Goal: Book appointment/travel/reservation

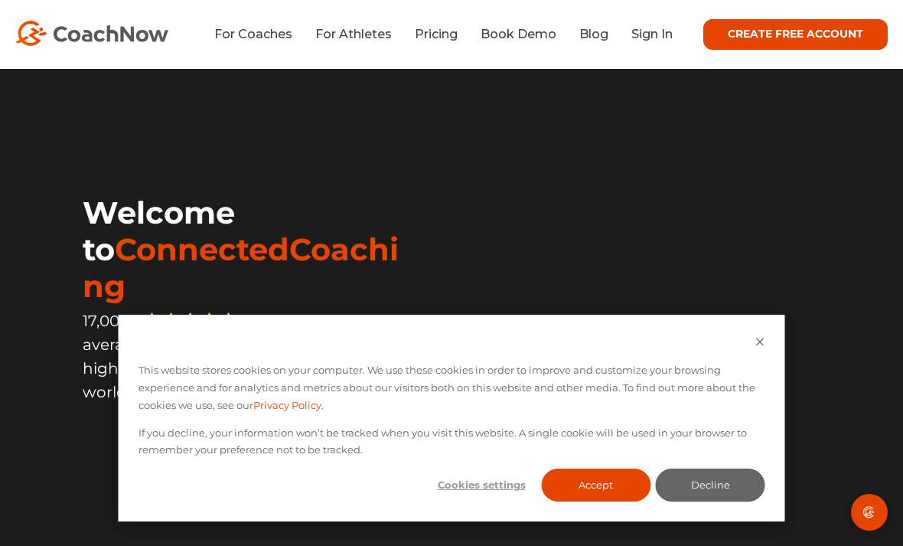
click at [659, 36] on link "Sign In" at bounding box center [651, 34] width 41 height 15
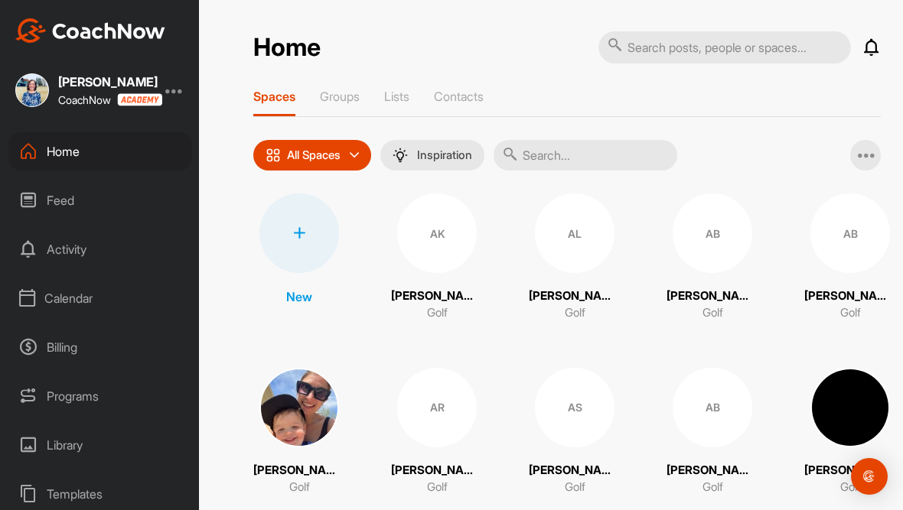
click at [64, 291] on div "Calendar" at bounding box center [100, 298] width 184 height 38
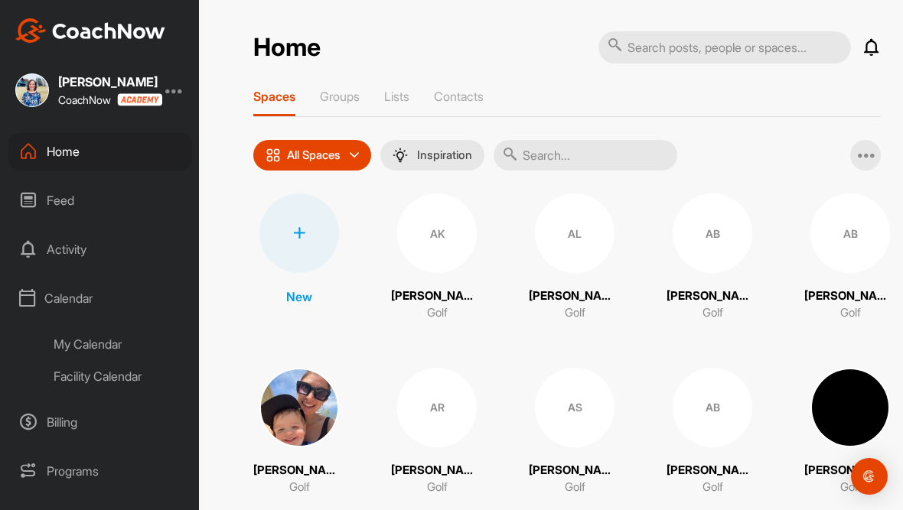
click at [75, 378] on div "Facility Calendar" at bounding box center [117, 376] width 149 height 32
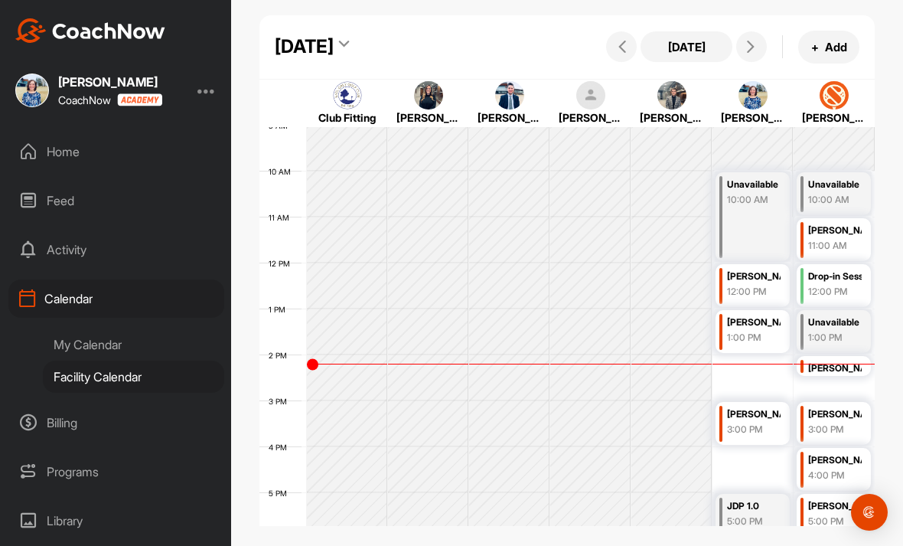
scroll to position [396, 0]
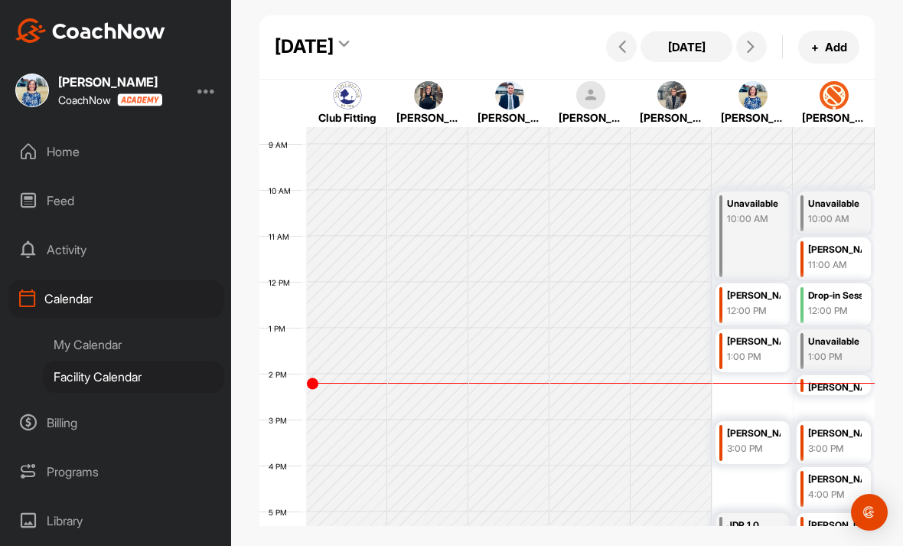
click at [750, 44] on icon at bounding box center [751, 47] width 12 height 12
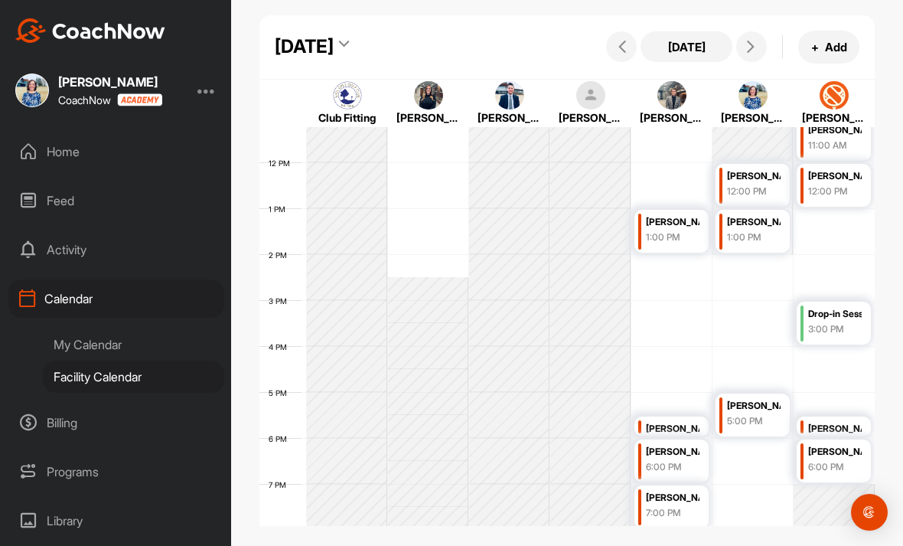
scroll to position [523, 0]
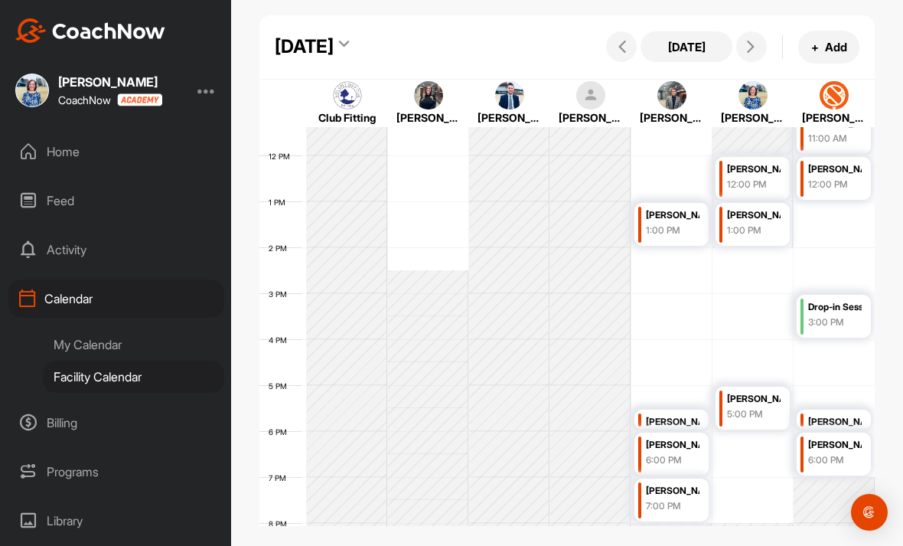
click at [745, 454] on td at bounding box center [591, 454] width 568 height 46
click at [750, 47] on icon at bounding box center [751, 47] width 12 height 12
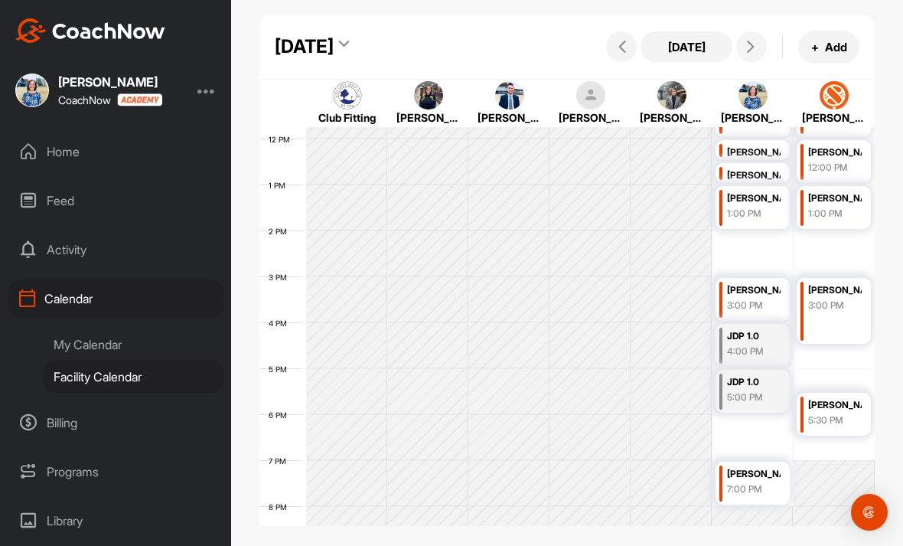
scroll to position [576, 0]
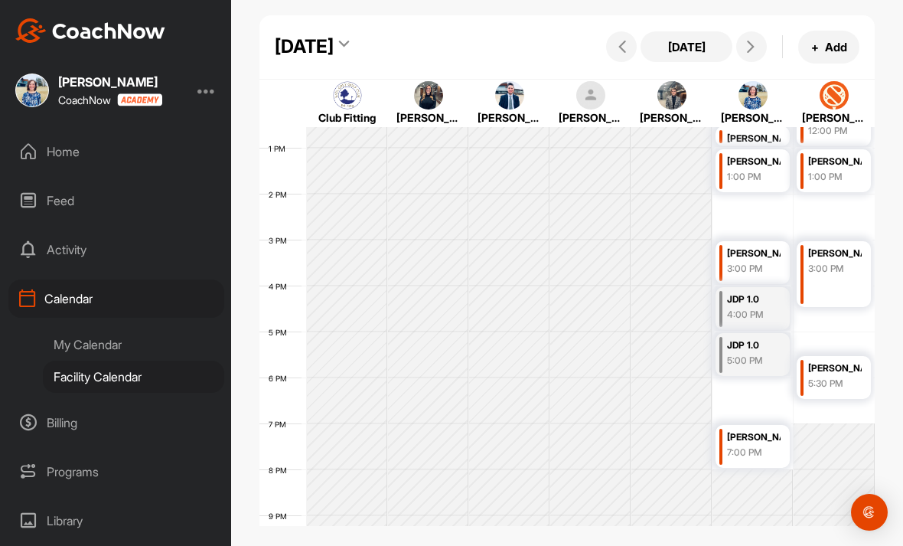
click at [764, 44] on button at bounding box center [751, 46] width 31 height 31
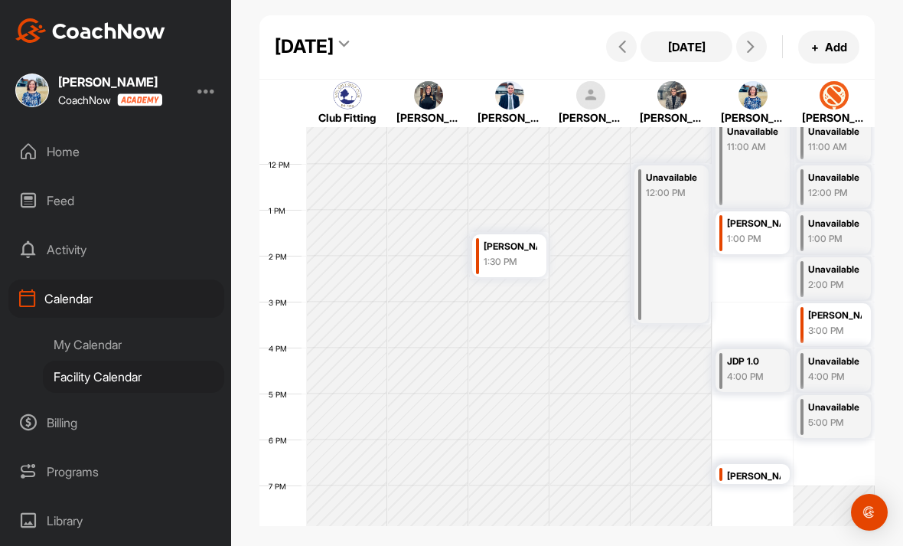
scroll to position [536, 0]
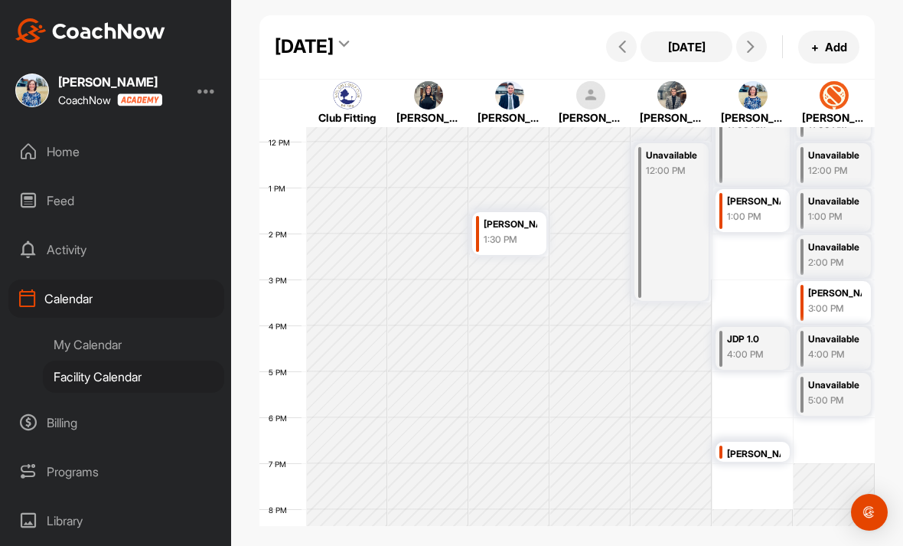
click at [753, 51] on icon at bounding box center [751, 47] width 12 height 12
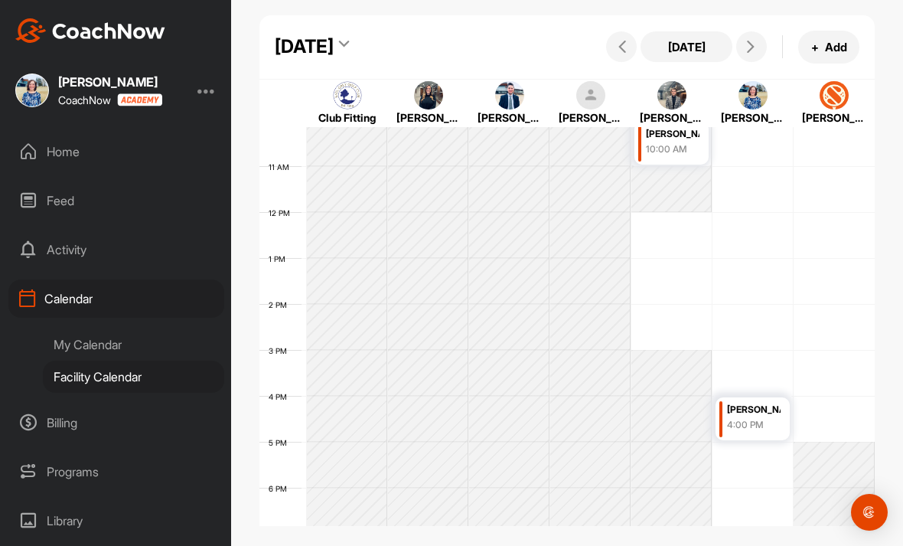
click at [755, 54] on button at bounding box center [751, 46] width 31 height 31
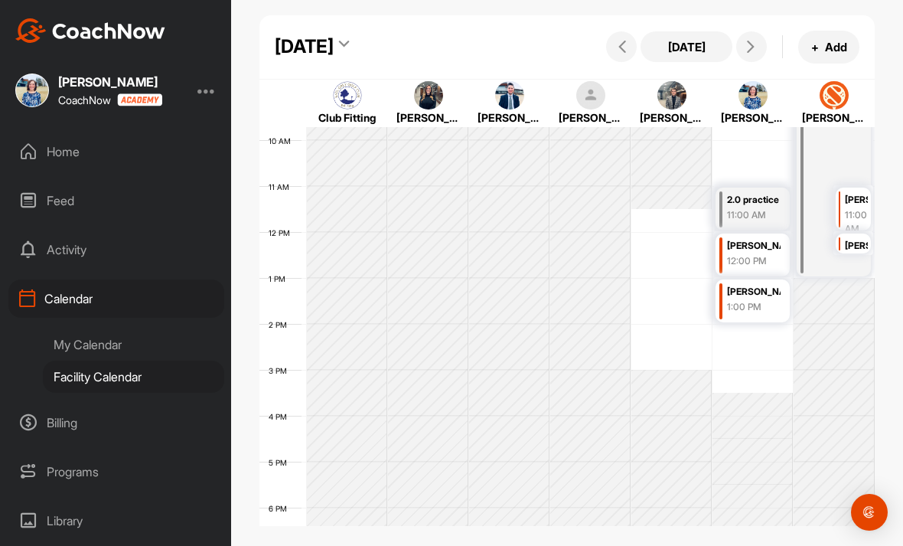
click at [758, 48] on span at bounding box center [751, 47] width 18 height 12
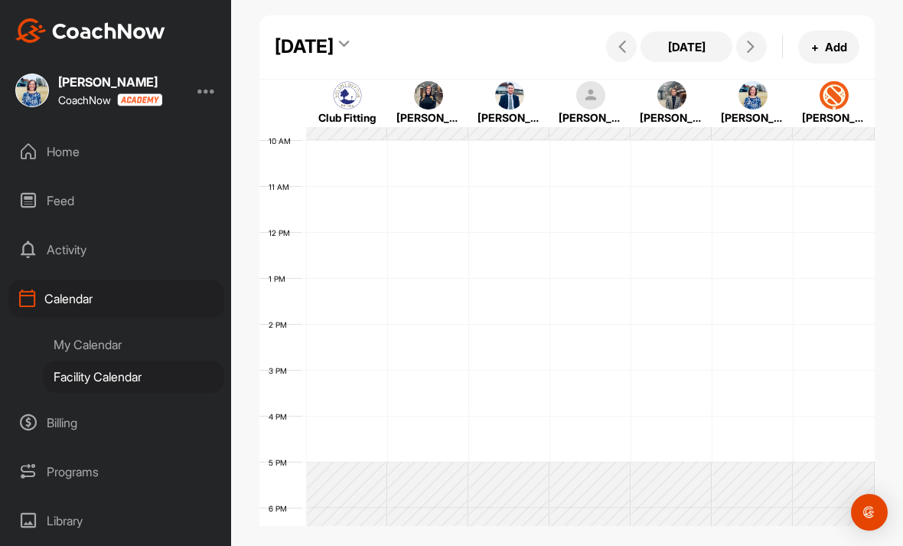
scroll to position [265, 0]
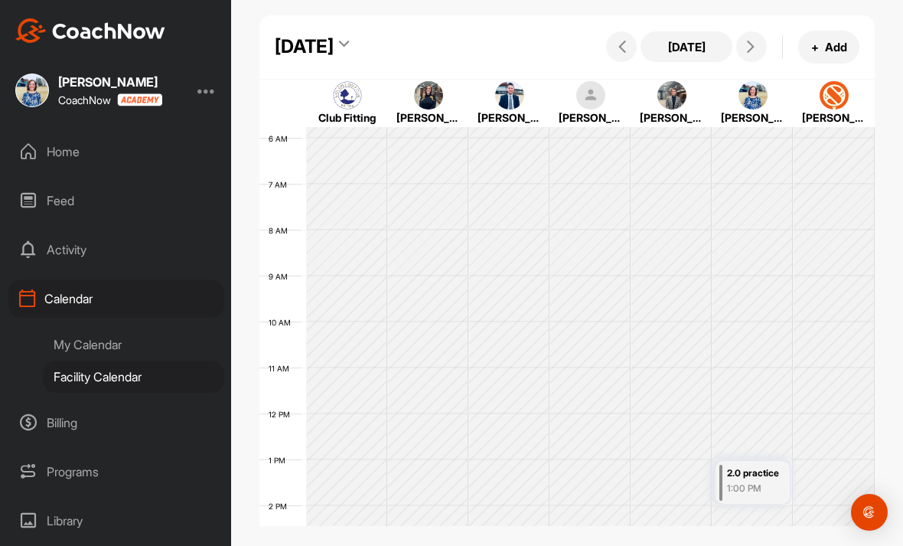
click at [753, 47] on icon at bounding box center [751, 47] width 12 height 12
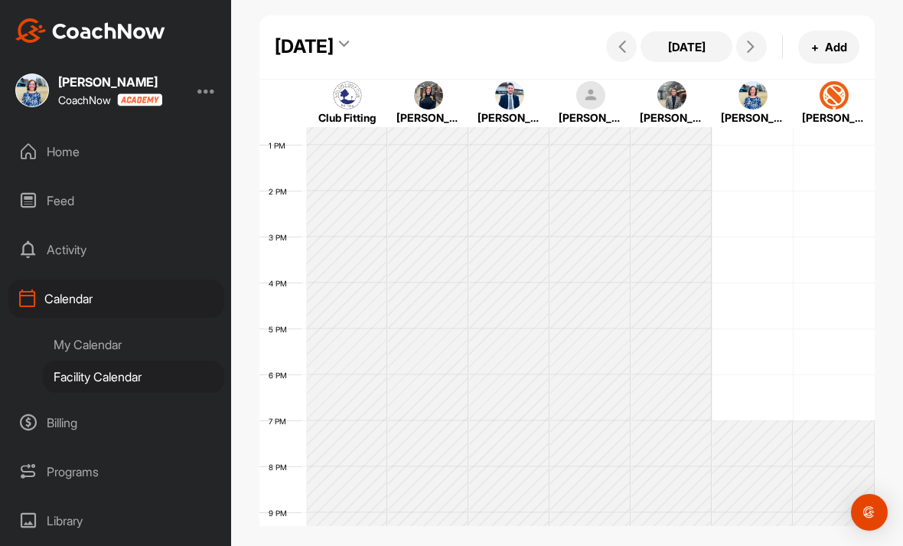
click at [755, 46] on icon at bounding box center [751, 47] width 12 height 12
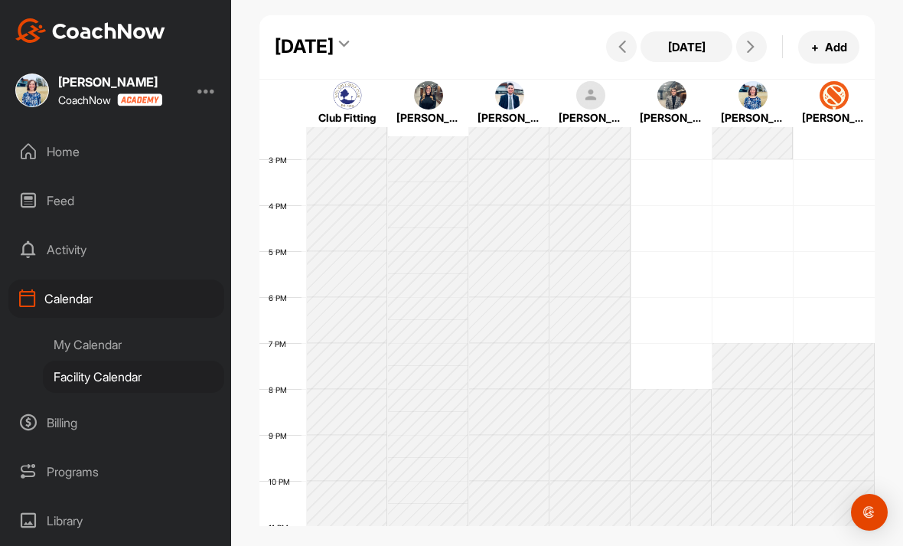
click at [696, 41] on button "[DATE]" at bounding box center [686, 46] width 92 height 31
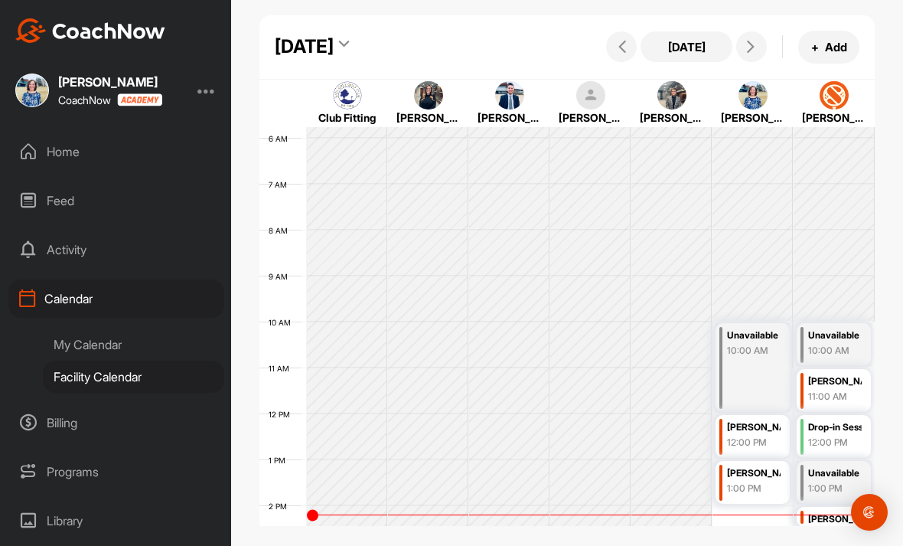
click at [708, 44] on button "[DATE]" at bounding box center [686, 46] width 92 height 31
click at [138, 349] on div "My Calendar" at bounding box center [133, 344] width 181 height 32
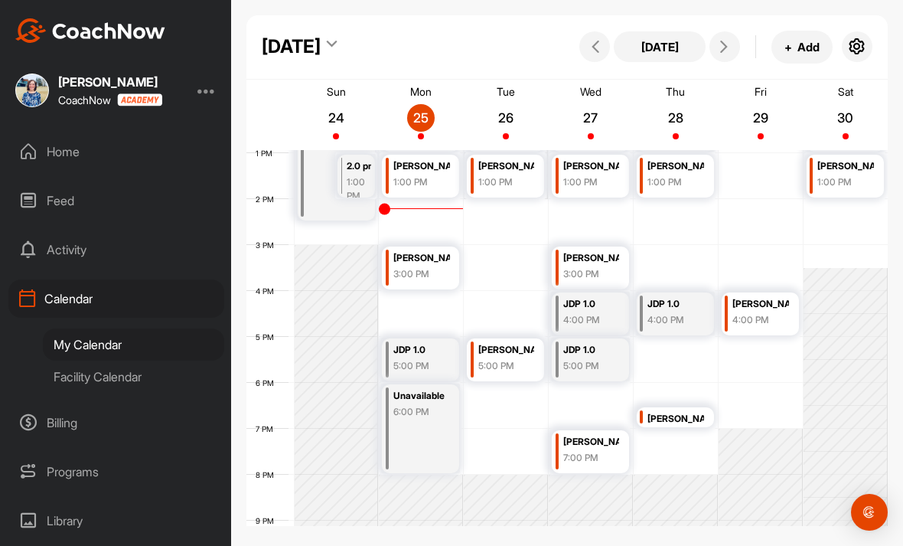
scroll to position [599, 0]
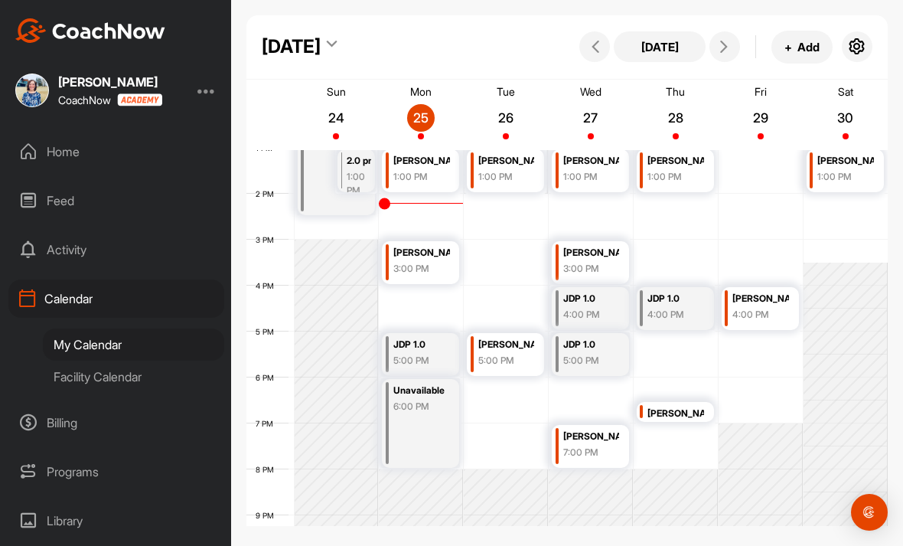
click at [507, 401] on td at bounding box center [591, 400] width 594 height 46
click at [805, 51] on button "+ Add" at bounding box center [801, 47] width 61 height 33
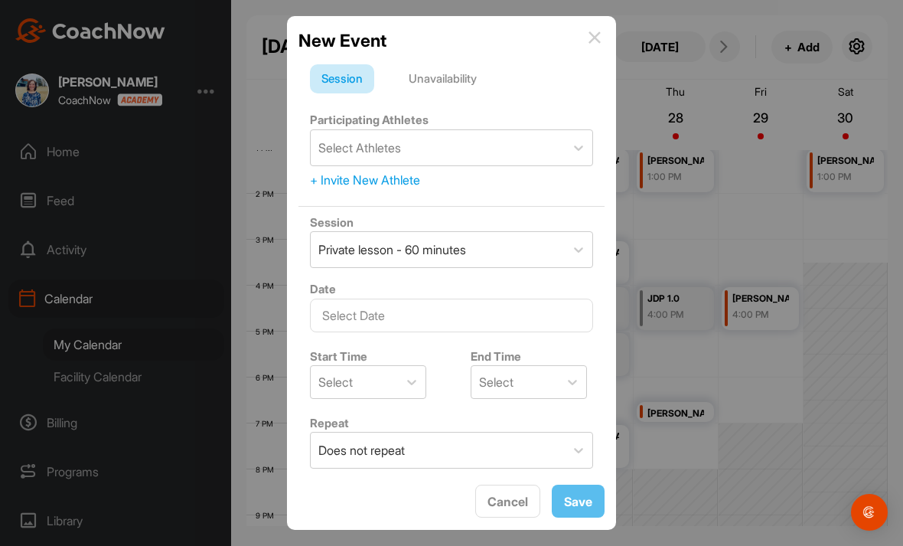
click at [471, 83] on div "Unavailability" at bounding box center [442, 78] width 91 height 29
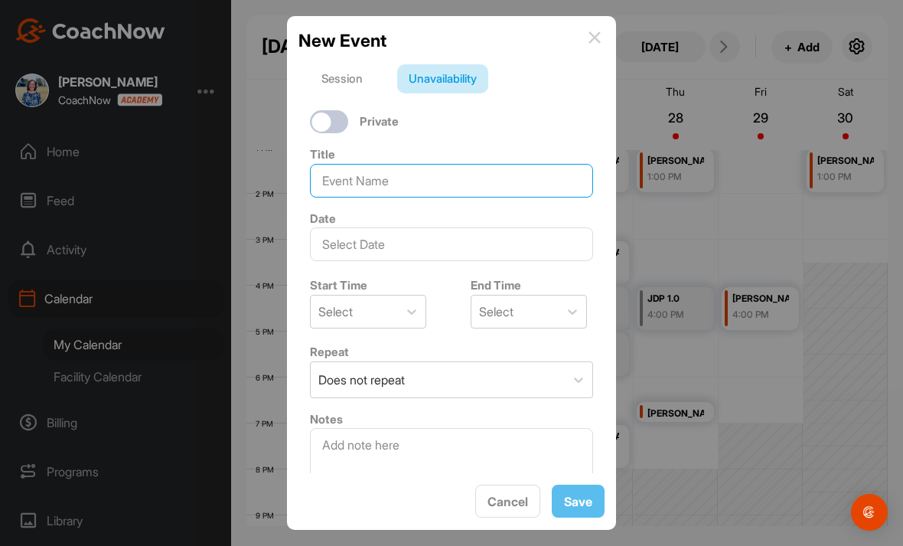
click at [480, 186] on input at bounding box center [451, 181] width 283 height 34
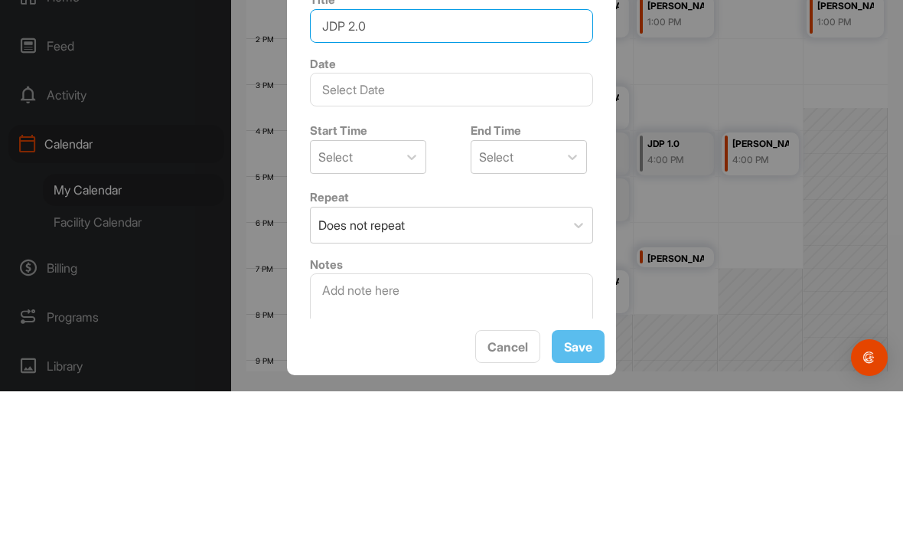
type input "JDP 2.0"
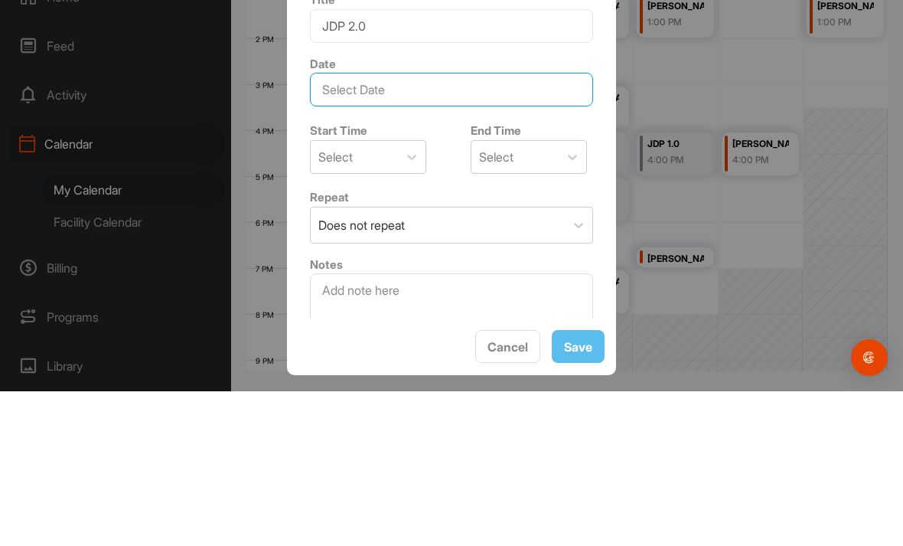
click at [457, 227] on input "text" at bounding box center [451, 244] width 283 height 34
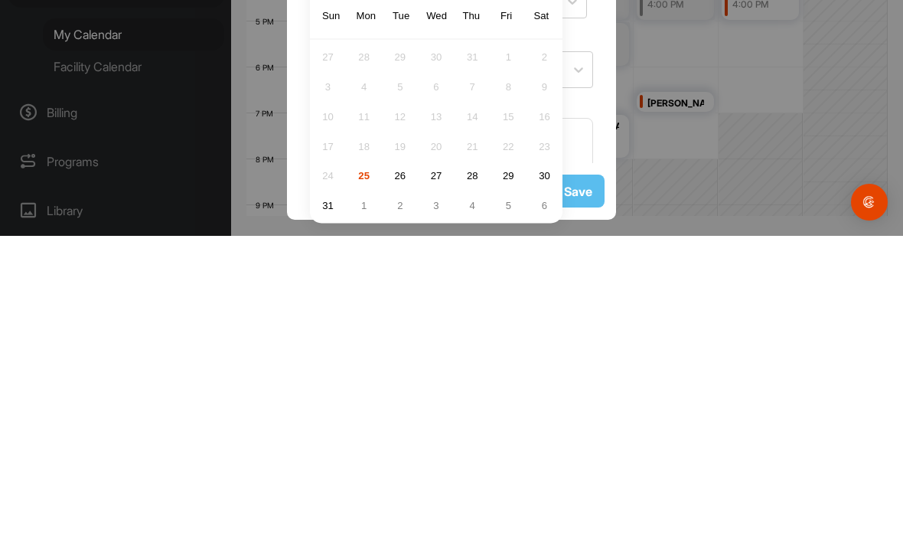
click at [403, 474] on div "26" at bounding box center [400, 485] width 23 height 23
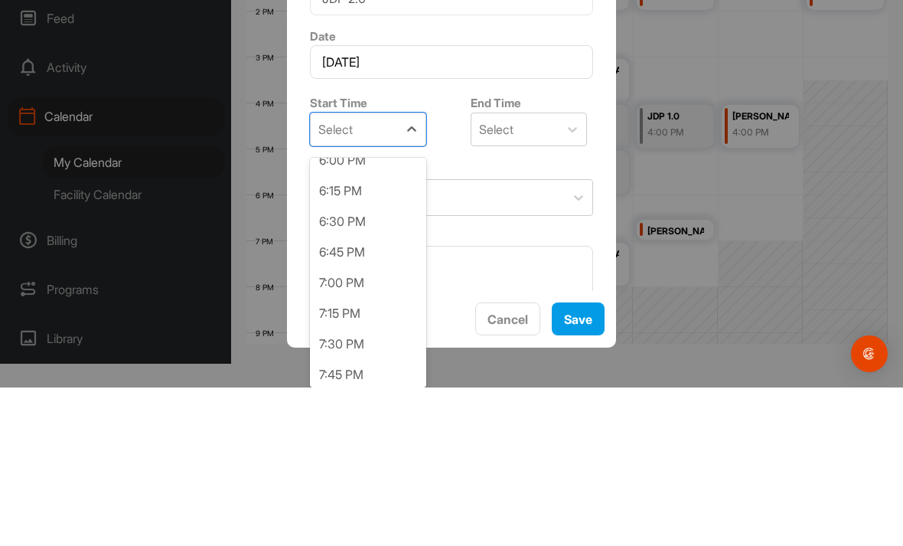
scroll to position [2210, 0]
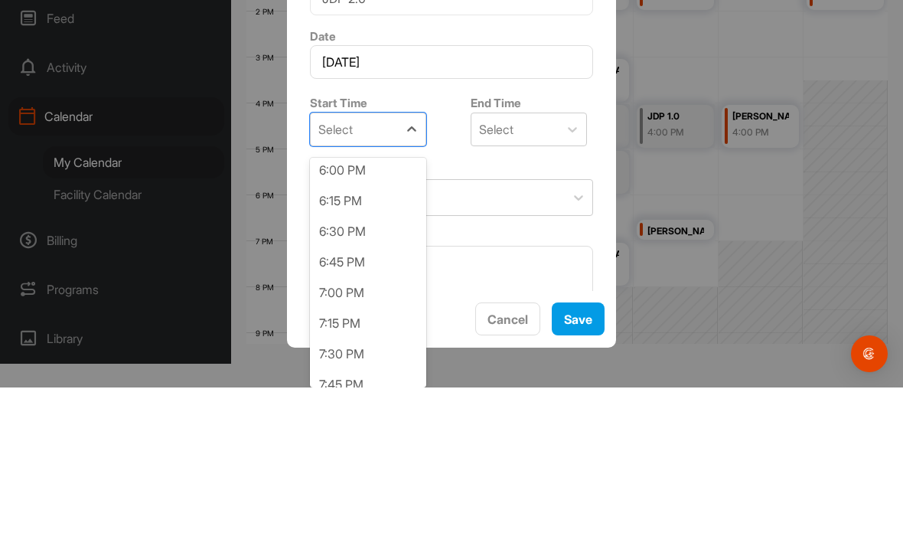
click at [385, 313] on div "6:00 PM" at bounding box center [368, 328] width 116 height 31
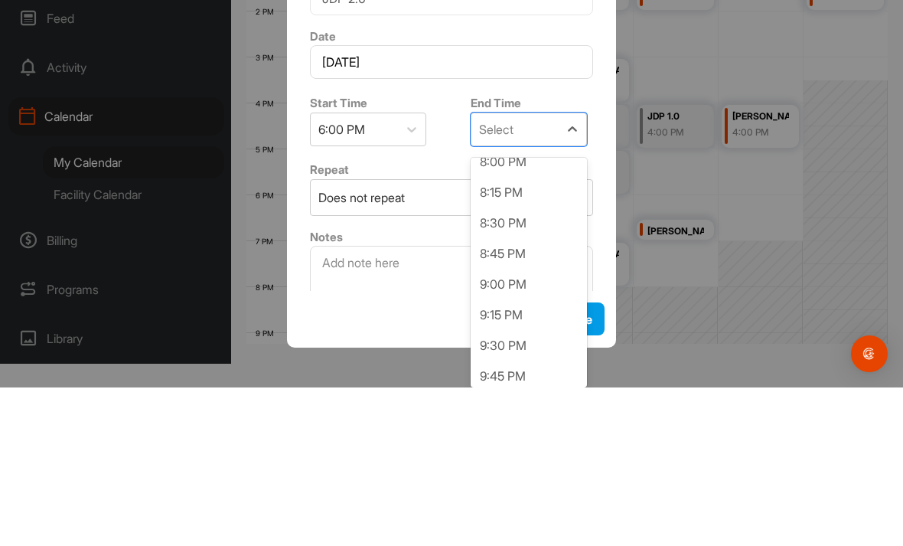
scroll to position [209, 0]
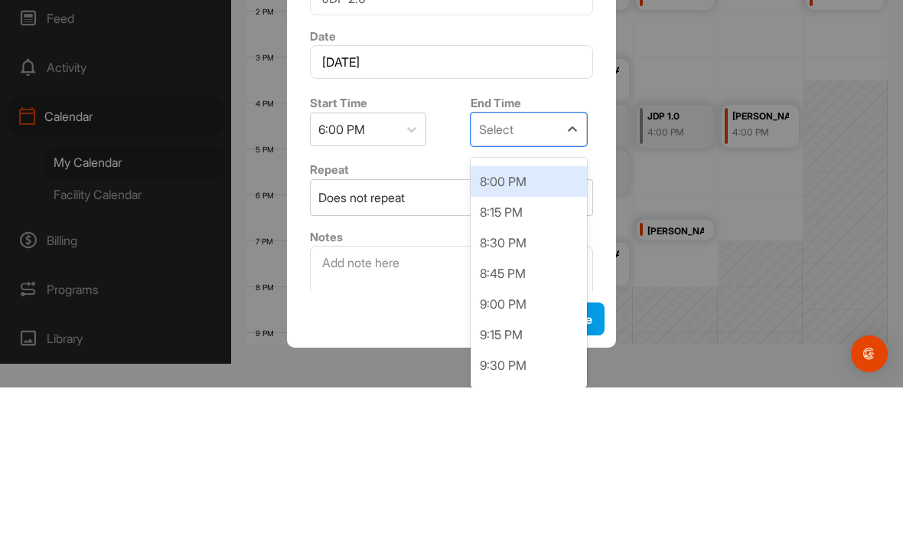
click at [540, 324] on div "8:00 PM" at bounding box center [529, 339] width 116 height 31
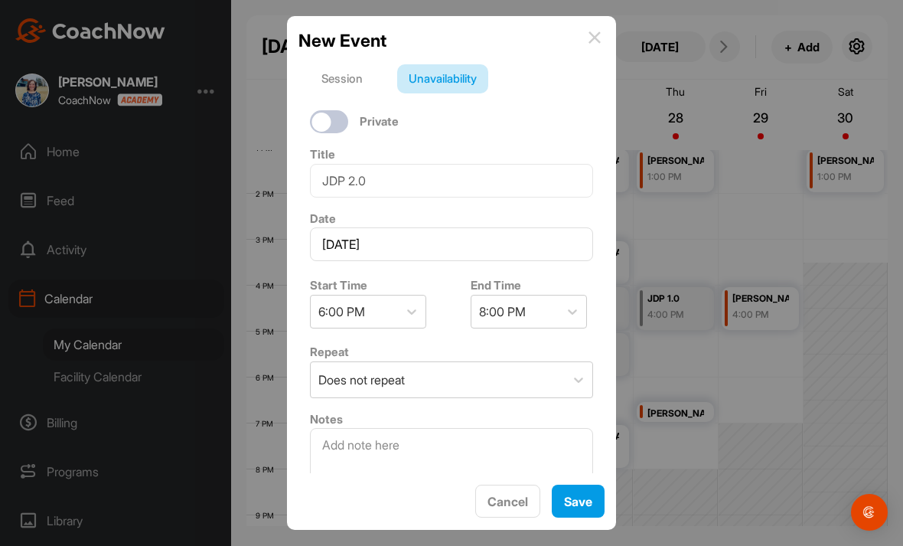
click at [581, 494] on button "Save" at bounding box center [578, 500] width 53 height 33
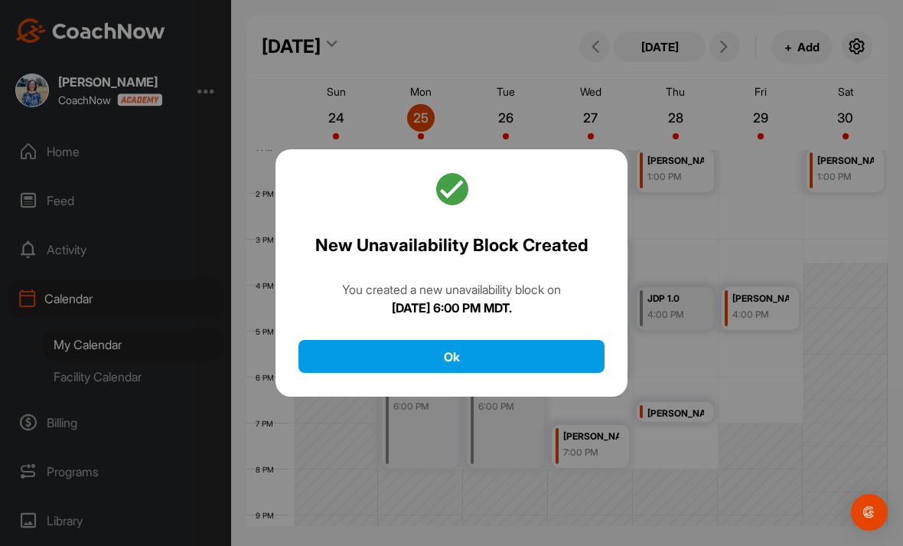
click at [546, 340] on button "Ok" at bounding box center [451, 356] width 306 height 33
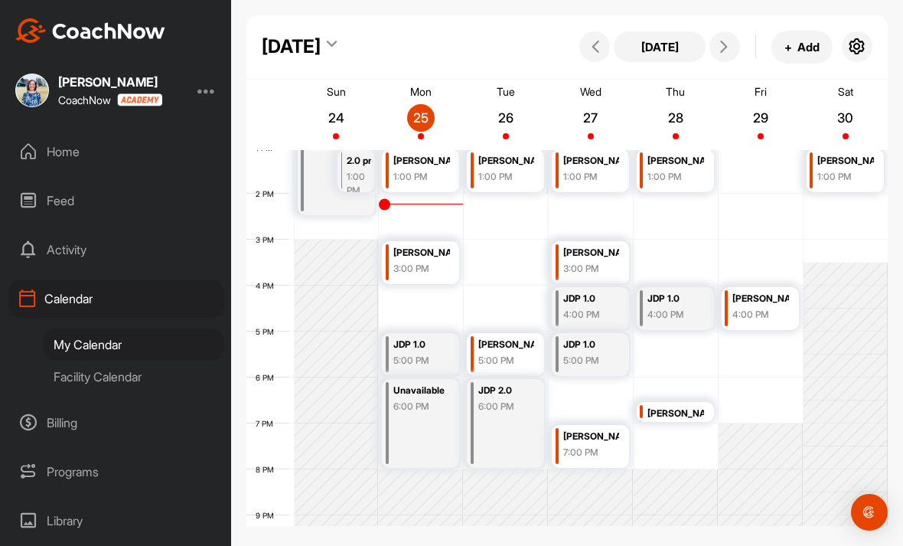
click at [599, 377] on td at bounding box center [591, 400] width 594 height 46
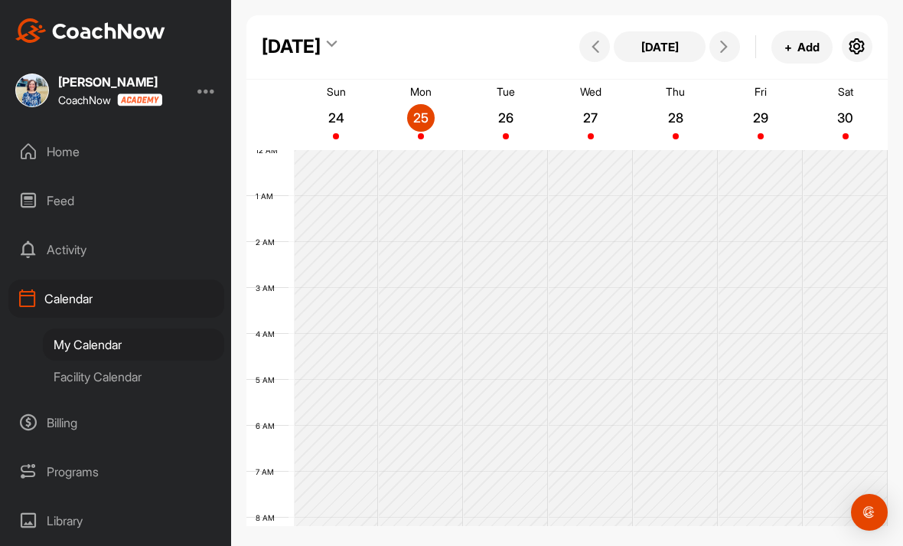
scroll to position [0, 0]
click at [804, 44] on button "+ Add" at bounding box center [801, 47] width 61 height 33
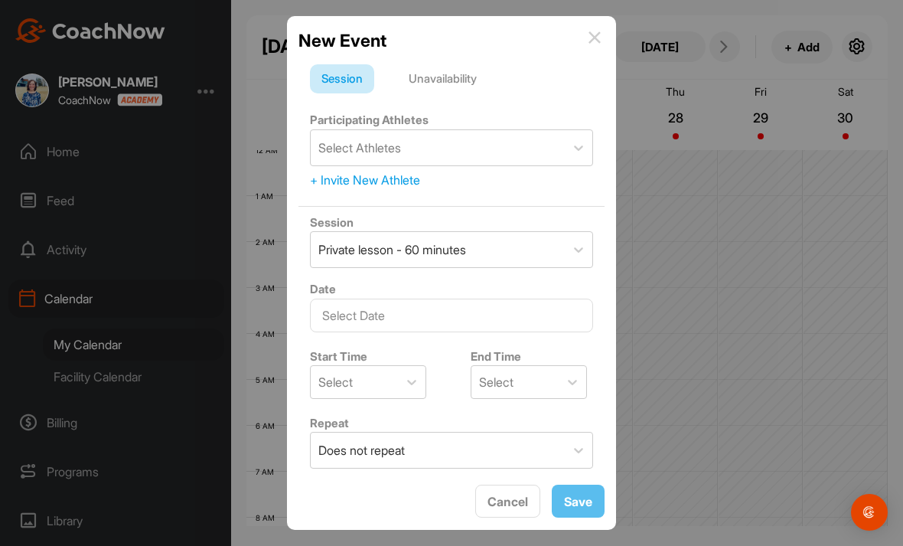
click at [468, 77] on div "Unavailability" at bounding box center [442, 78] width 91 height 29
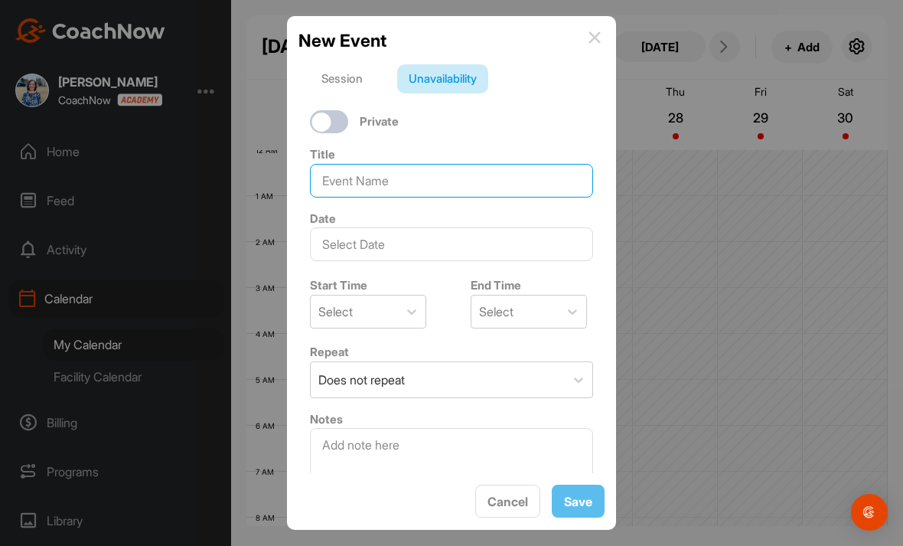
click at [484, 184] on input at bounding box center [451, 181] width 283 height 34
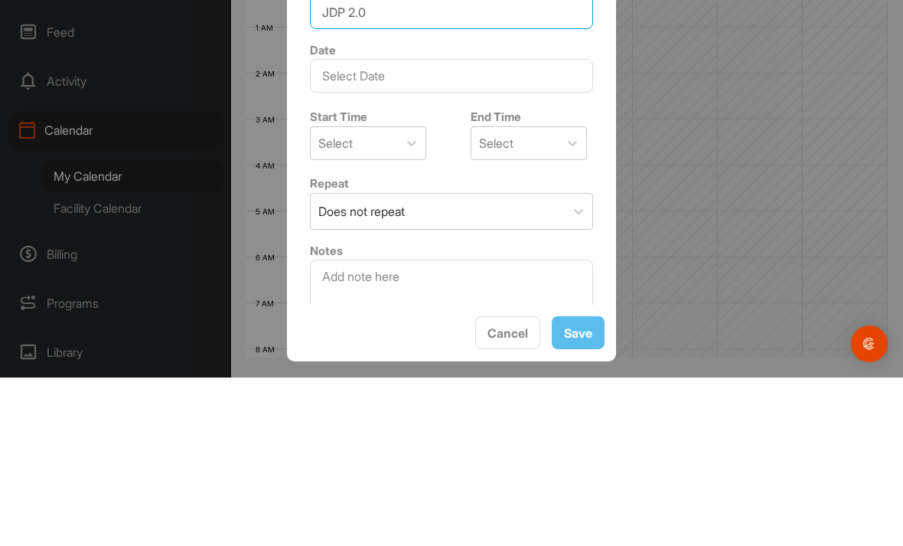
type input "JDP 2.0"
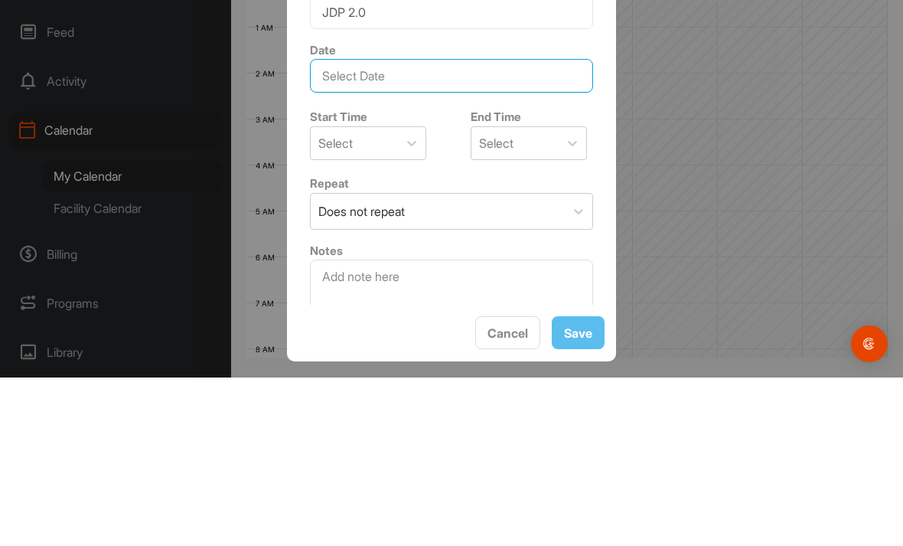
click at [478, 227] on input "text" at bounding box center [451, 244] width 283 height 34
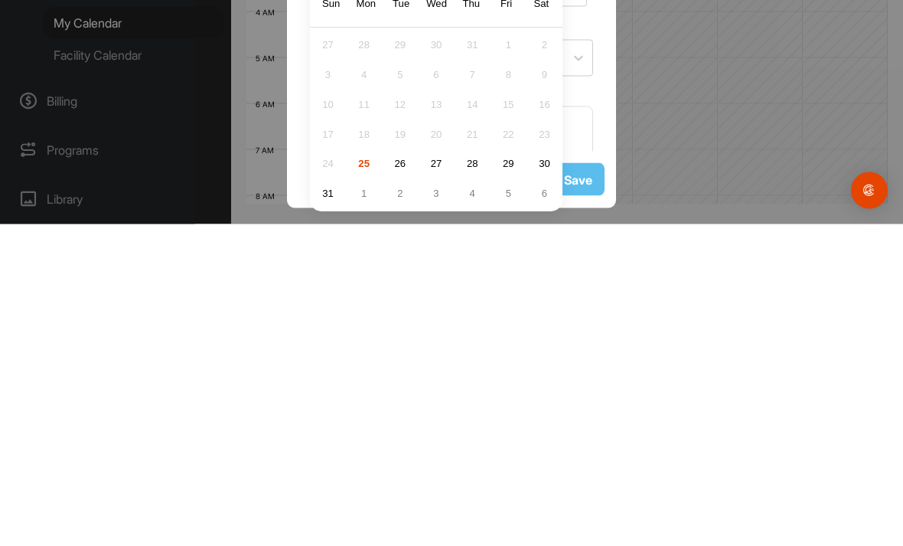
click at [441, 474] on div "27" at bounding box center [436, 485] width 23 height 23
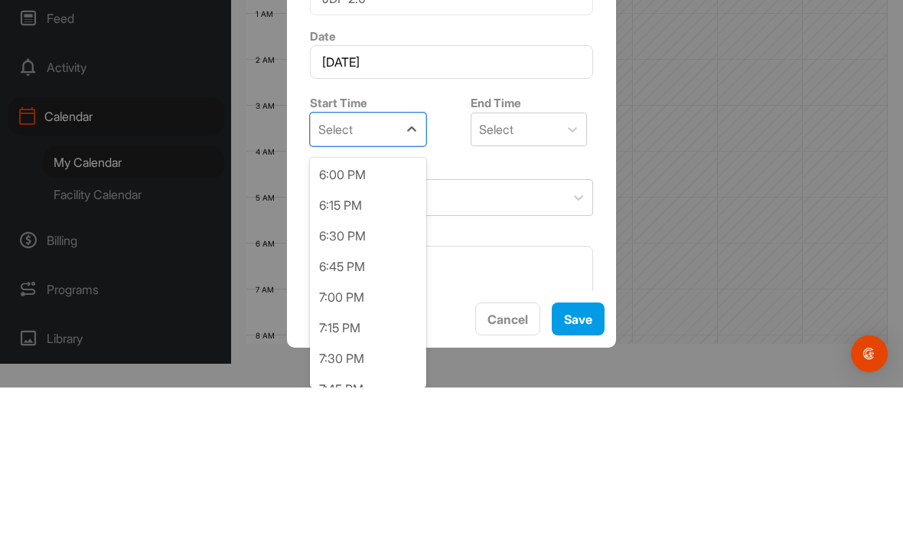
scroll to position [2205, 0]
click at [383, 318] on div "6:00 PM" at bounding box center [368, 333] width 116 height 31
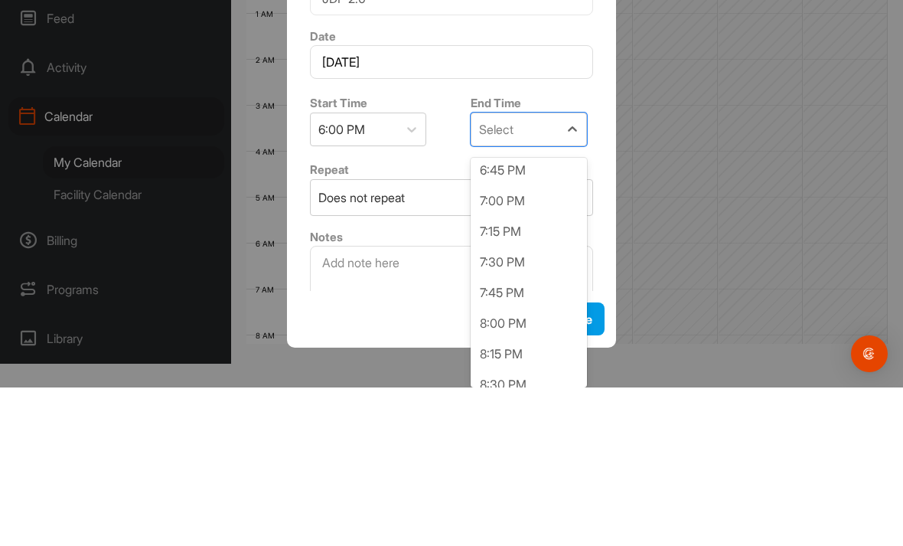
scroll to position [68, 0]
click at [538, 343] on div "7:00 PM" at bounding box center [529, 358] width 116 height 31
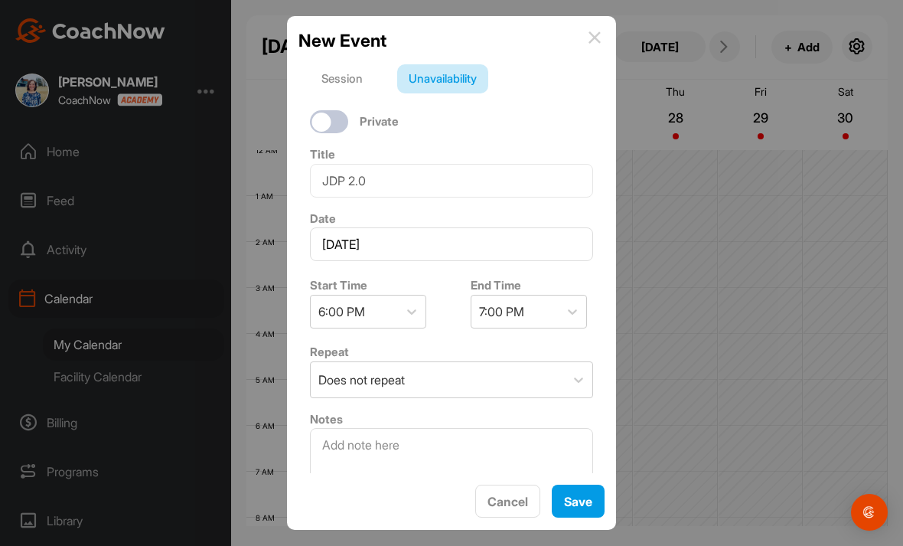
click at [575, 490] on button "Save" at bounding box center [578, 500] width 53 height 33
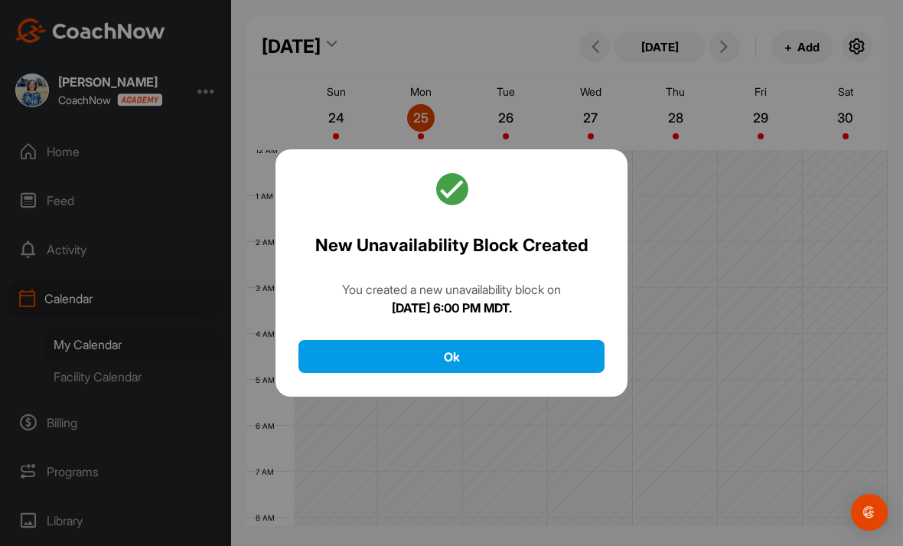
click at [580, 340] on button "Ok" at bounding box center [451, 356] width 306 height 33
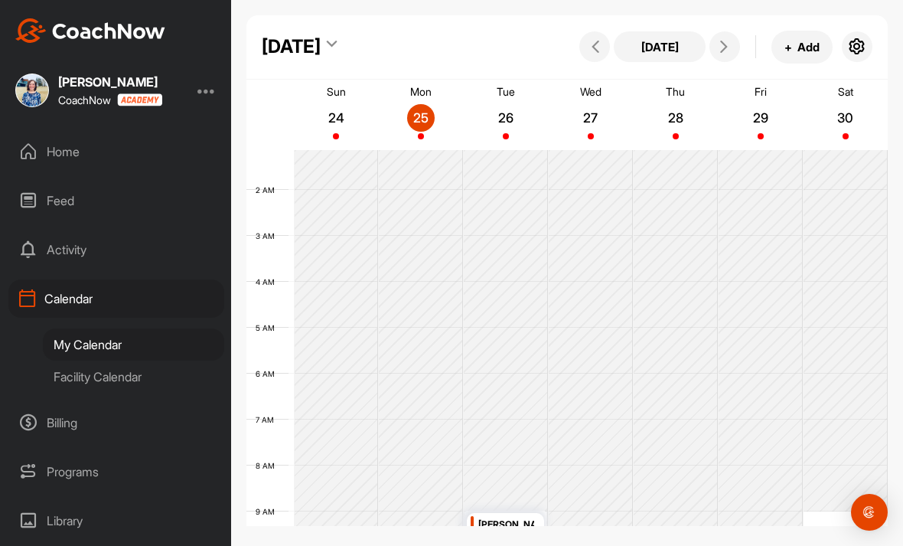
scroll to position [0, 0]
click at [731, 47] on span at bounding box center [724, 47] width 18 height 12
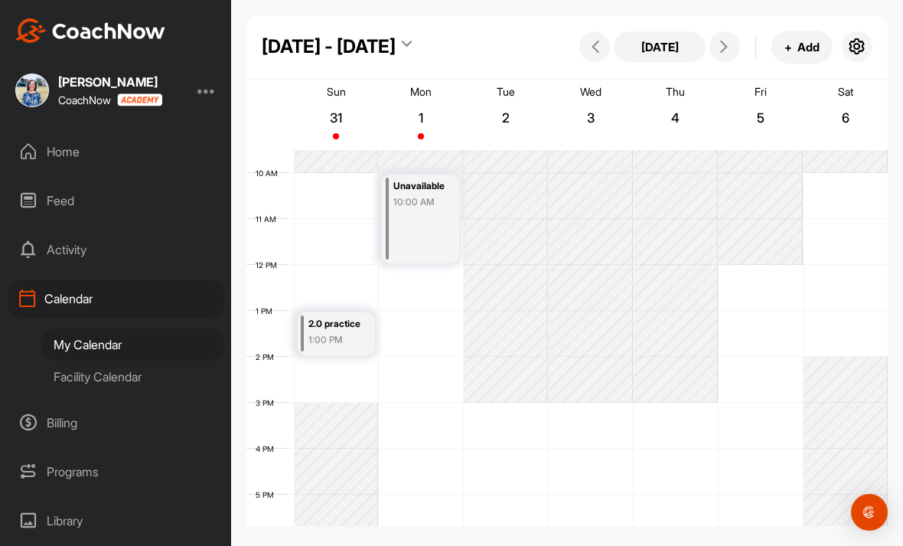
scroll to position [431, 0]
click at [598, 44] on icon at bounding box center [595, 47] width 12 height 12
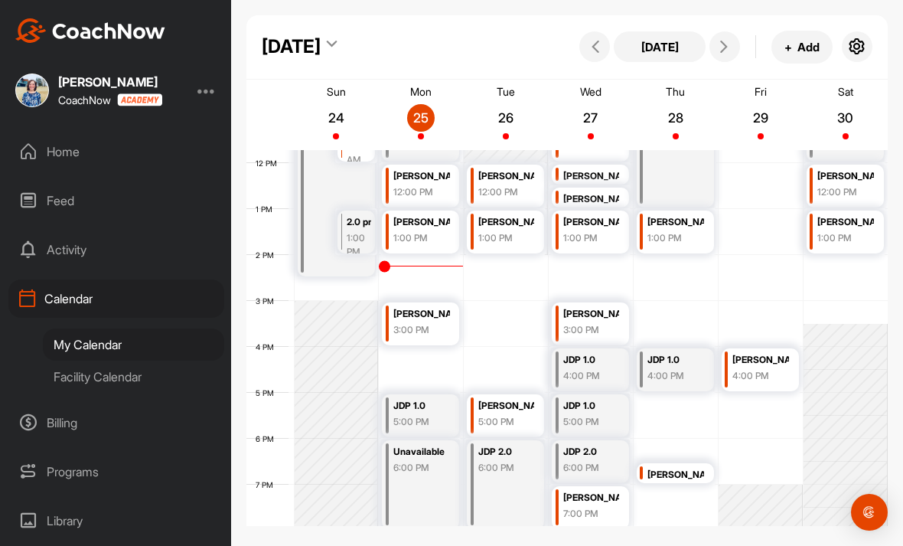
scroll to position [554, 0]
